Goal: Transaction & Acquisition: Purchase product/service

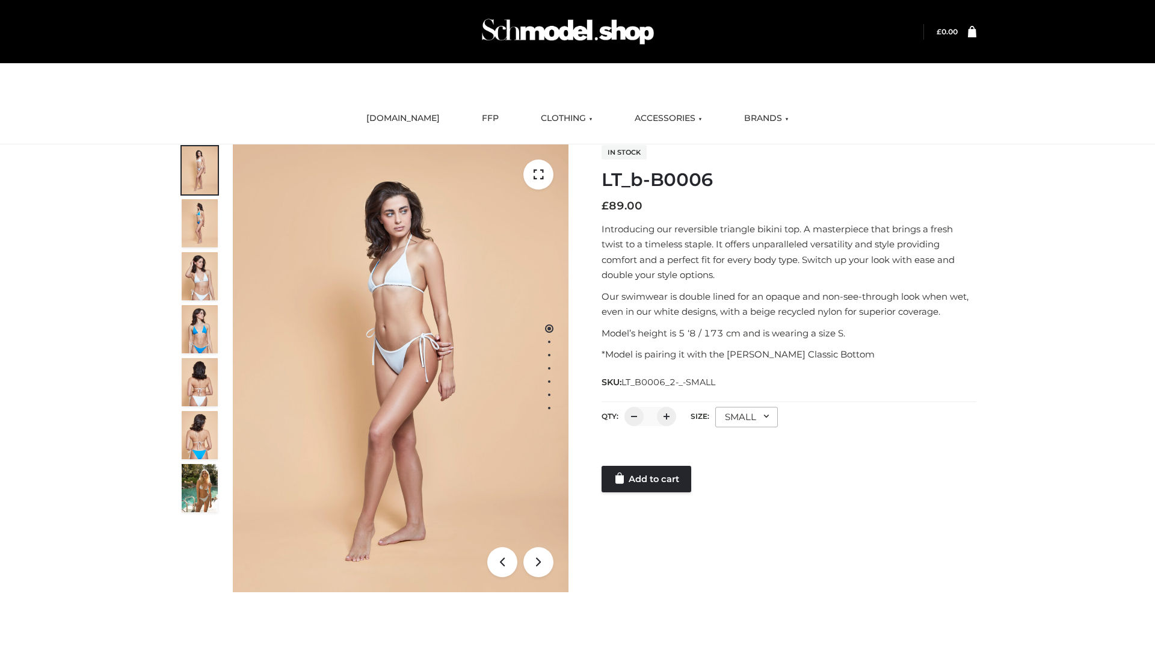
click at [647, 479] on link "Add to cart" at bounding box center [646, 479] width 90 height 26
